Goal: Information Seeking & Learning: Learn about a topic

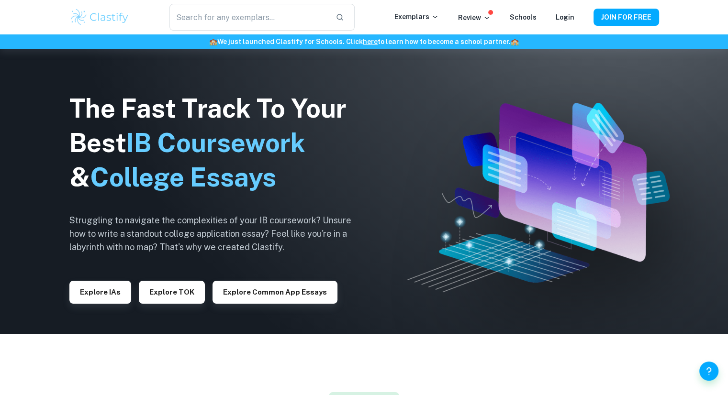
scroll to position [63, 0]
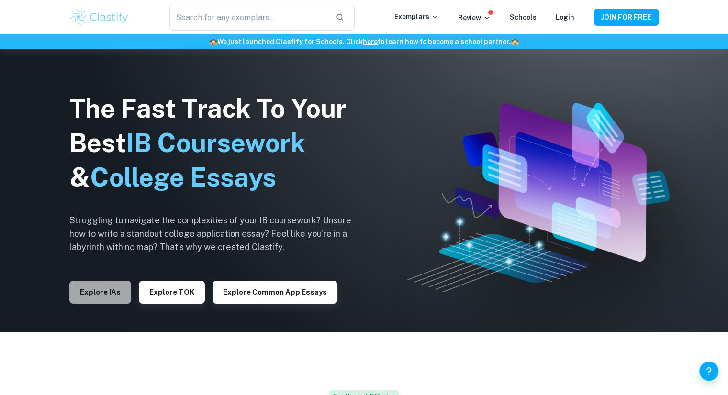
click at [112, 289] on button "Explore IAs" at bounding box center [100, 292] width 62 height 23
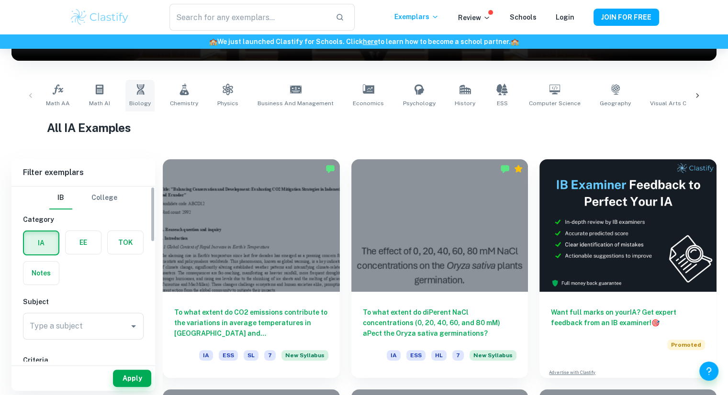
scroll to position [49, 0]
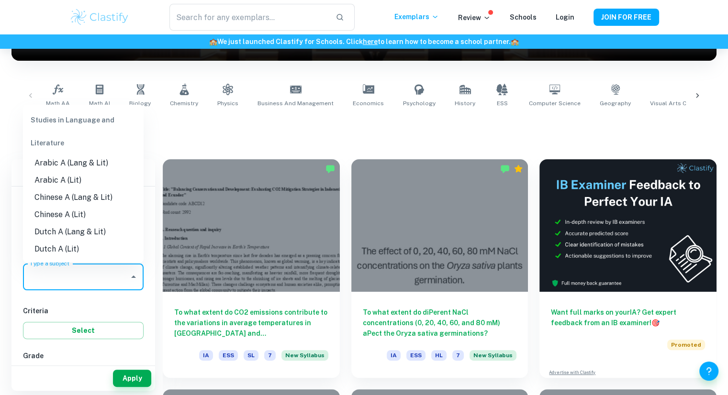
click at [104, 273] on input "Type a subject" at bounding box center [76, 277] width 98 height 18
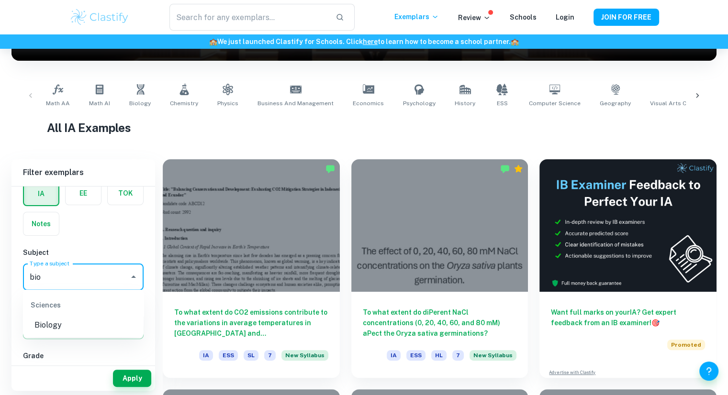
click at [98, 326] on li "Biology" at bounding box center [83, 324] width 121 height 17
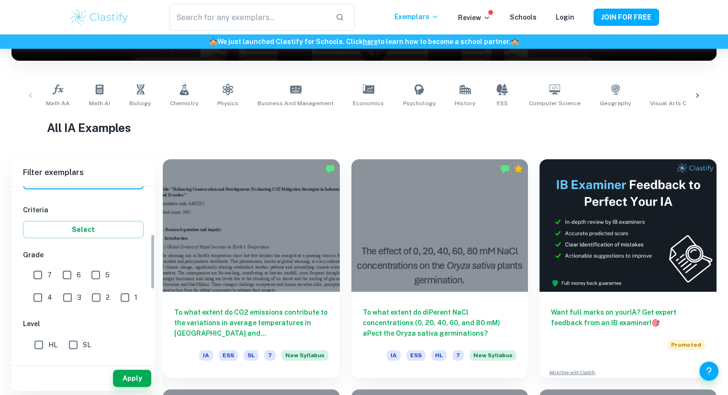
scroll to position [150, 0]
type input "Biology"
click at [40, 270] on input "7" at bounding box center [37, 275] width 19 height 19
checkbox input "true"
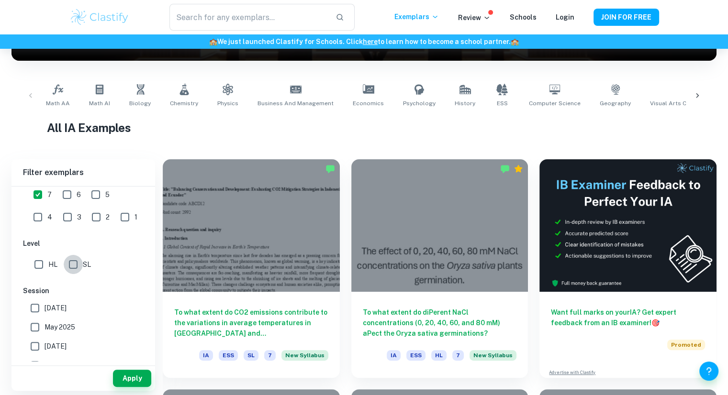
click at [74, 265] on input "SL" at bounding box center [73, 264] width 19 height 19
checkbox input "true"
click at [130, 382] on button "Apply" at bounding box center [132, 378] width 38 height 17
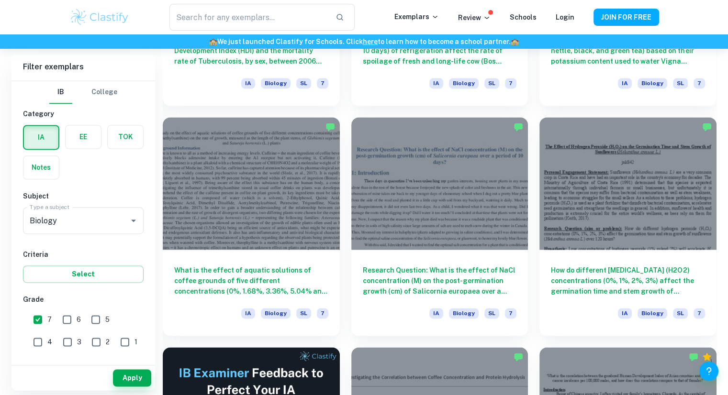
scroll to position [1351, 0]
